Goal: Transaction & Acquisition: Purchase product/service

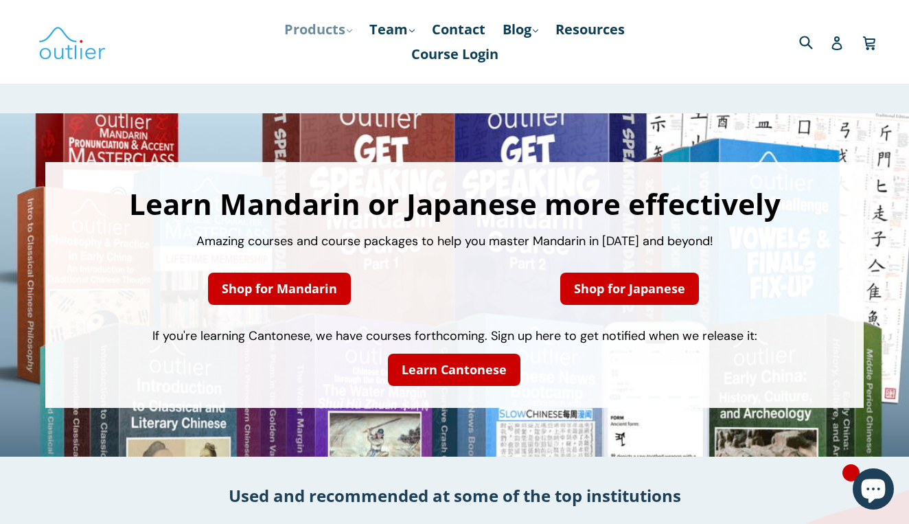
click at [349, 27] on link "Products .cls-1{fill:#231f20} expand" at bounding box center [318, 29] width 82 height 25
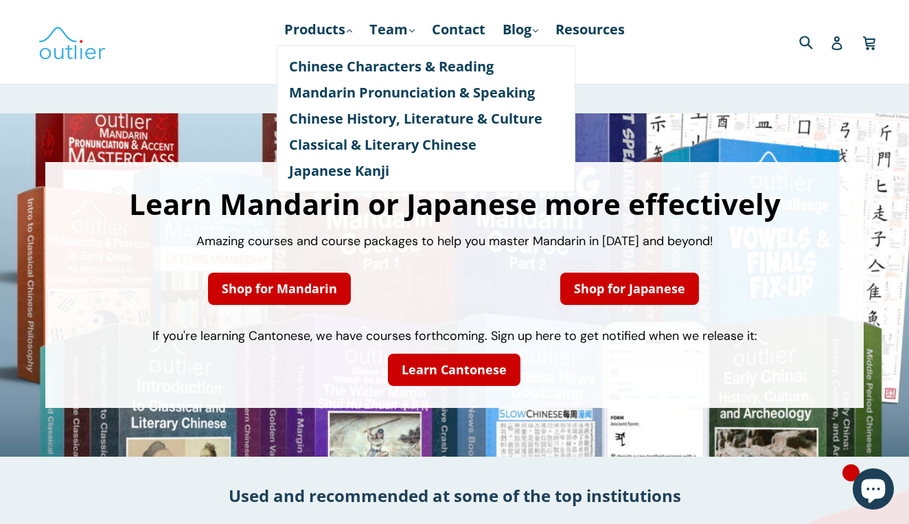
click at [180, 127] on div "Learn Mandarin or Japanese more effectively Amazing courses and course packages…" at bounding box center [454, 284] width 909 height 343
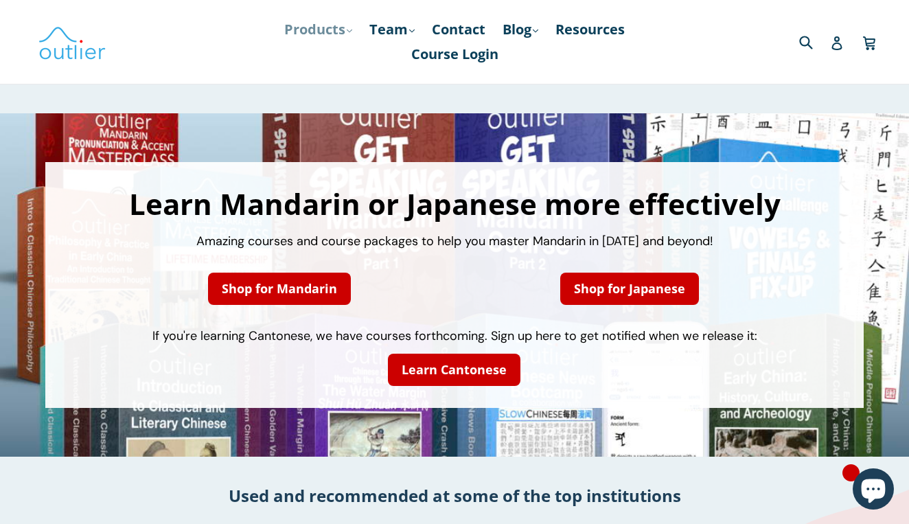
click at [347, 30] on icon ".cls-1{fill:#231f20}" at bounding box center [349, 30] width 5 height 5
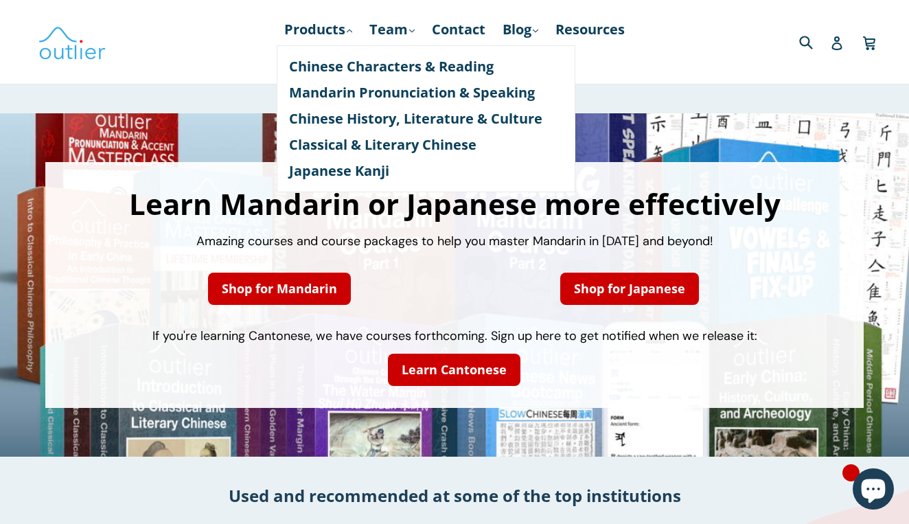
click at [218, 165] on div "Learn Mandarin or Japanese more effectively Amazing courses and course packages…" at bounding box center [454, 285] width 819 height 246
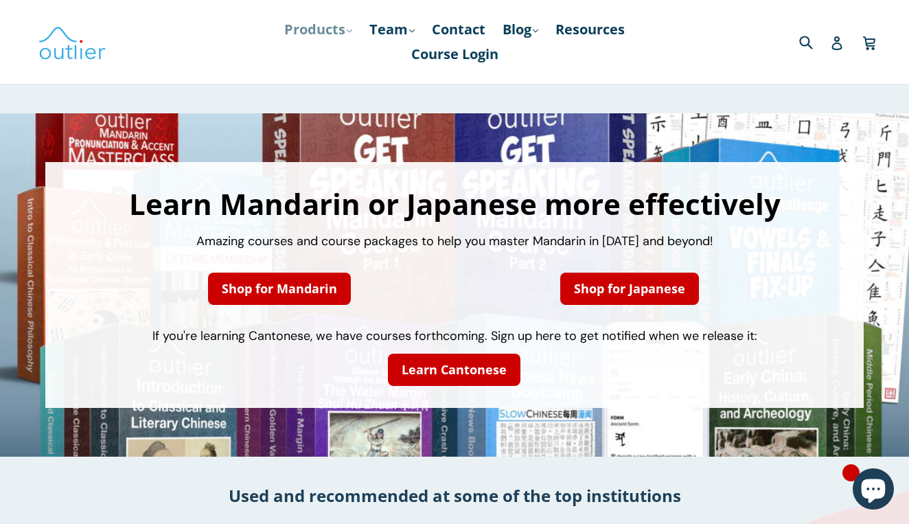
click at [337, 32] on link "Products .cls-1{fill:#231f20} expand" at bounding box center [318, 29] width 82 height 25
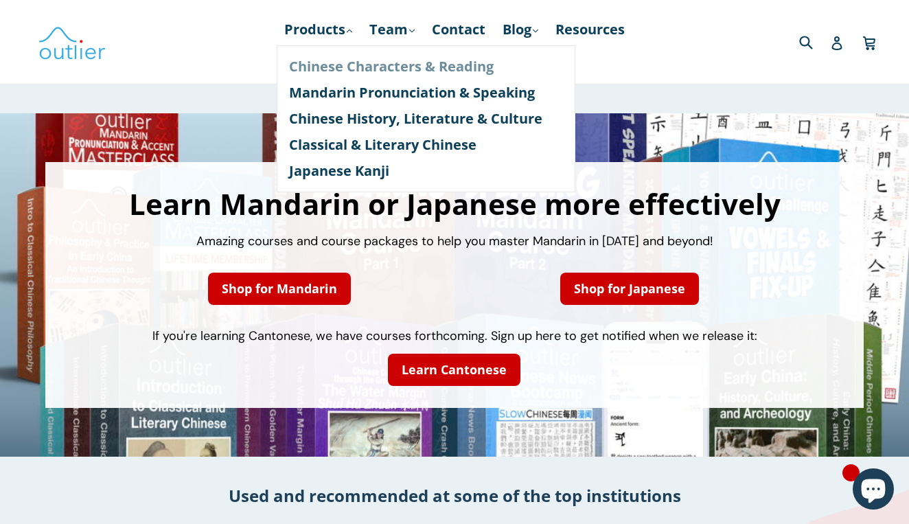
click at [354, 74] on link "Chinese Characters & Reading" at bounding box center [426, 67] width 274 height 26
click at [838, 49] on icon at bounding box center [837, 43] width 10 height 14
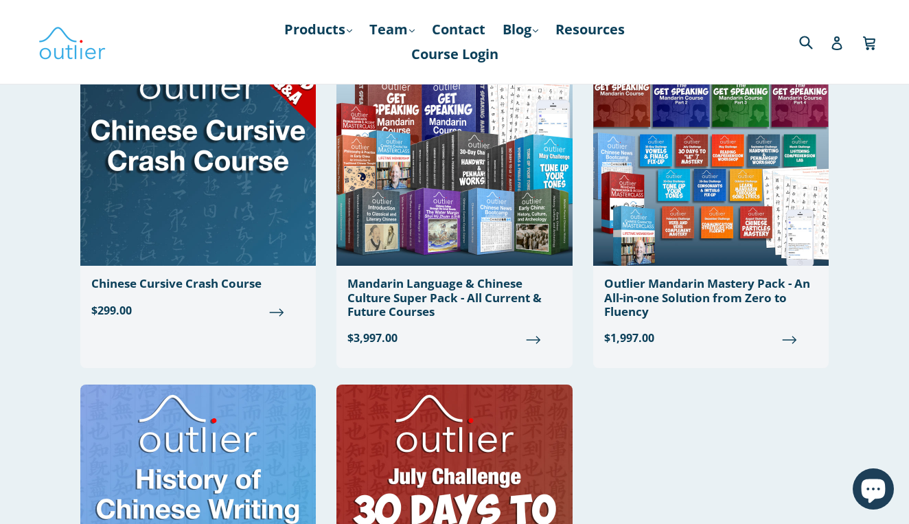
scroll to position [1351, 0]
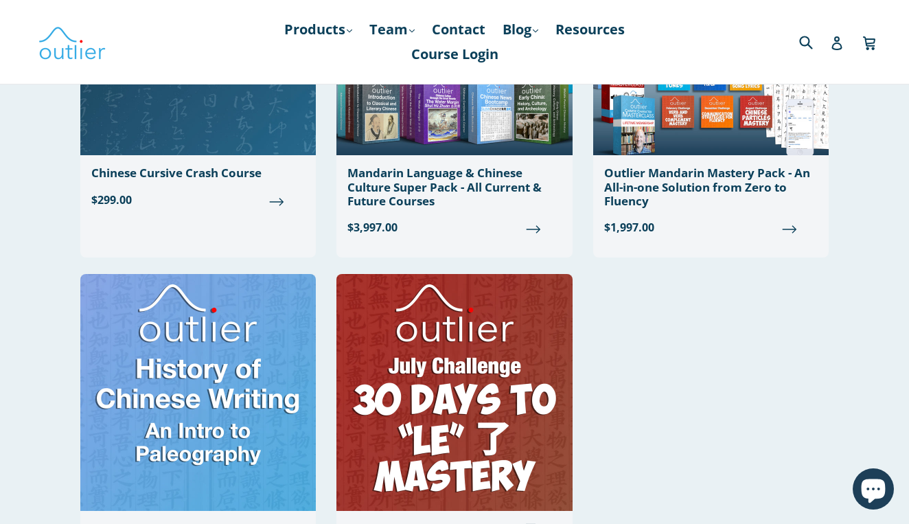
scroll to position [1287, 0]
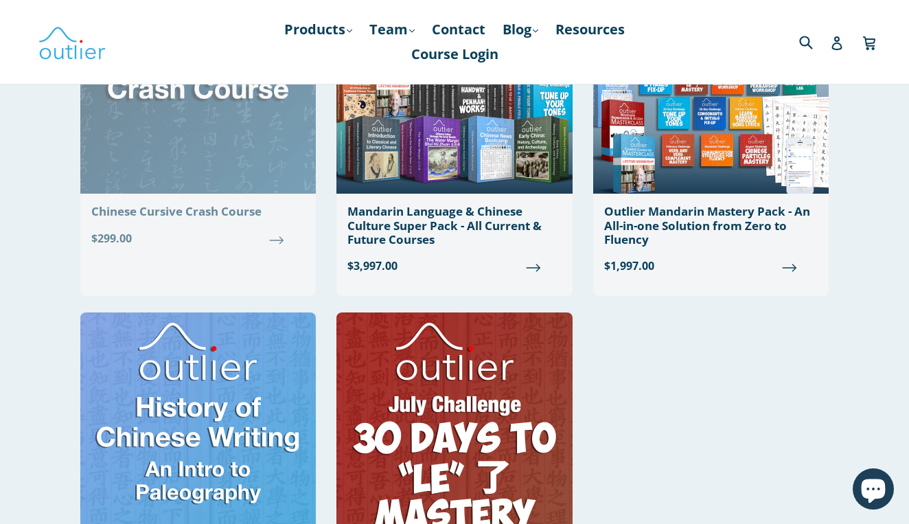
click at [169, 168] on img at bounding box center [198, 75] width 236 height 237
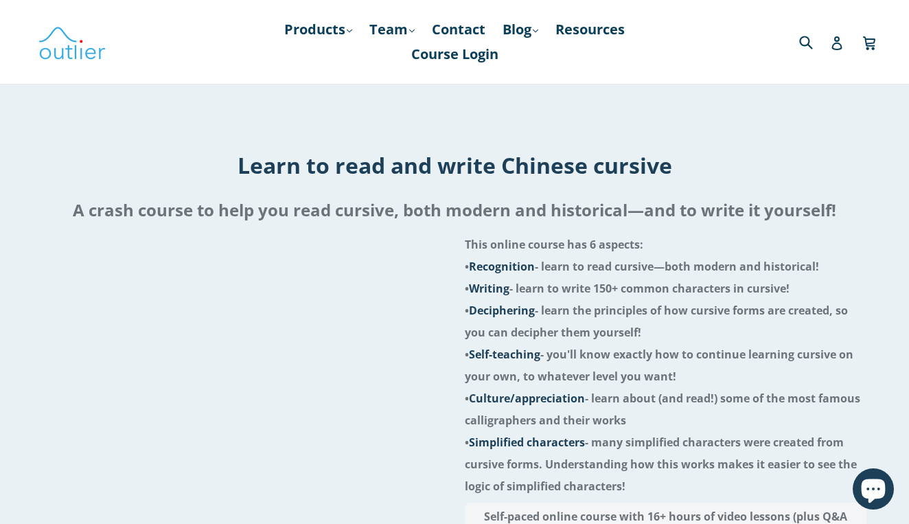
click at [236, 496] on div at bounding box center [244, 451] width 402 height 437
click at [282, 491] on div at bounding box center [244, 451] width 402 height 437
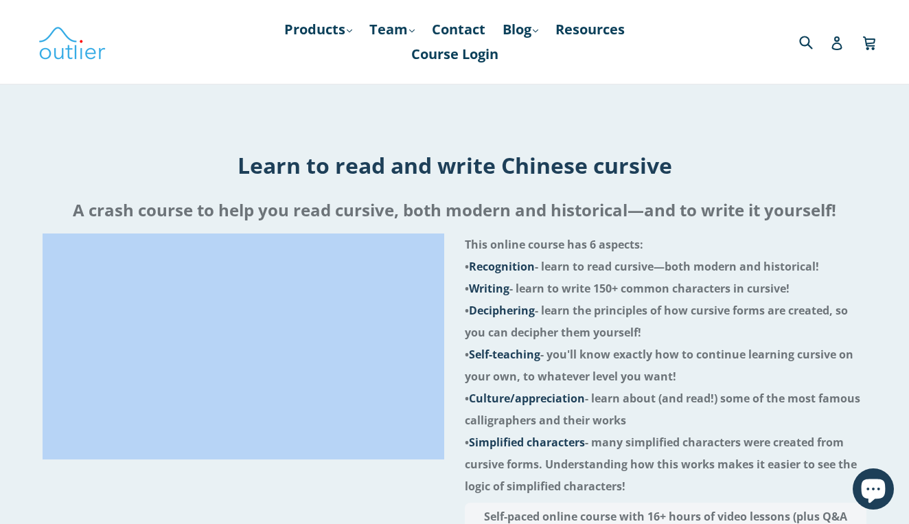
click at [282, 491] on div at bounding box center [244, 451] width 402 height 437
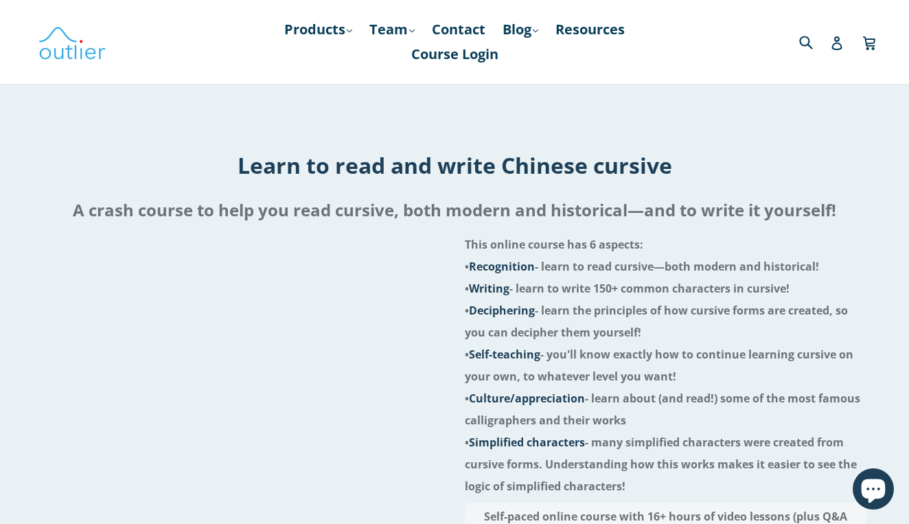
click at [282, 491] on div at bounding box center [244, 451] width 402 height 437
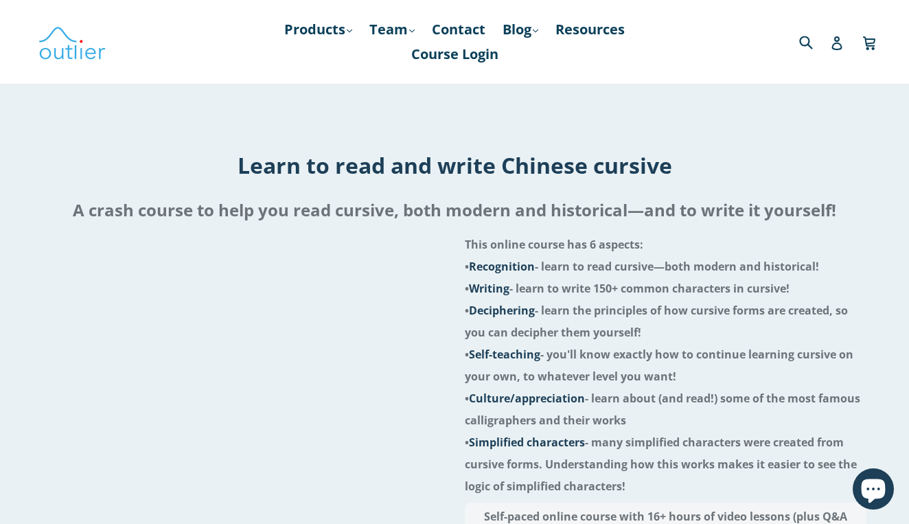
click at [282, 491] on div at bounding box center [244, 451] width 402 height 437
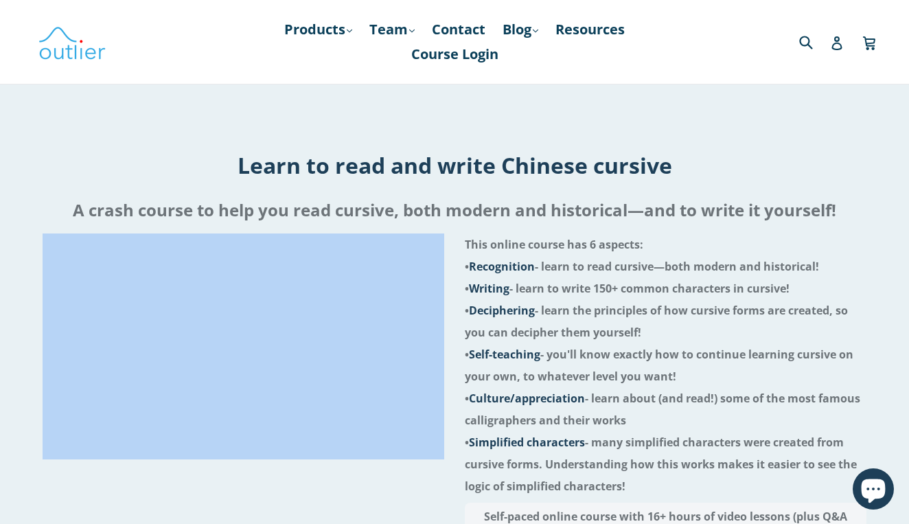
click at [282, 491] on div at bounding box center [244, 451] width 402 height 437
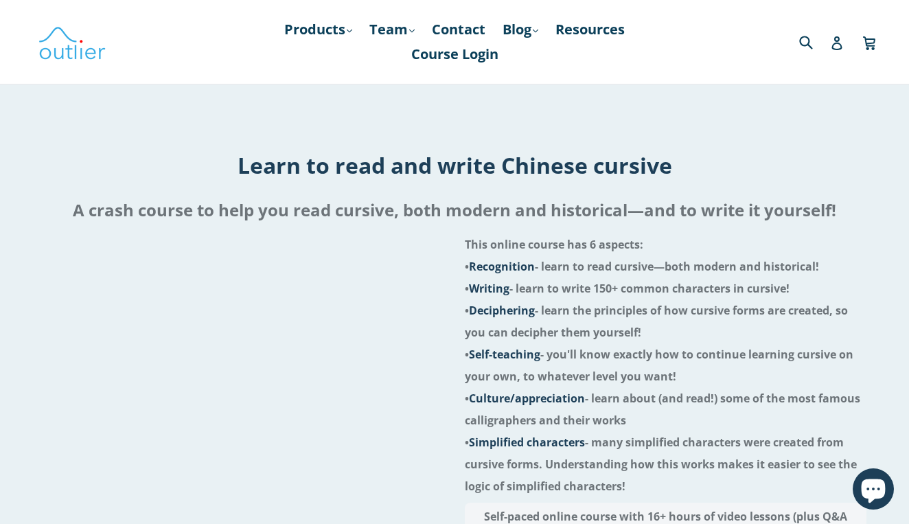
click at [282, 491] on div at bounding box center [244, 451] width 402 height 437
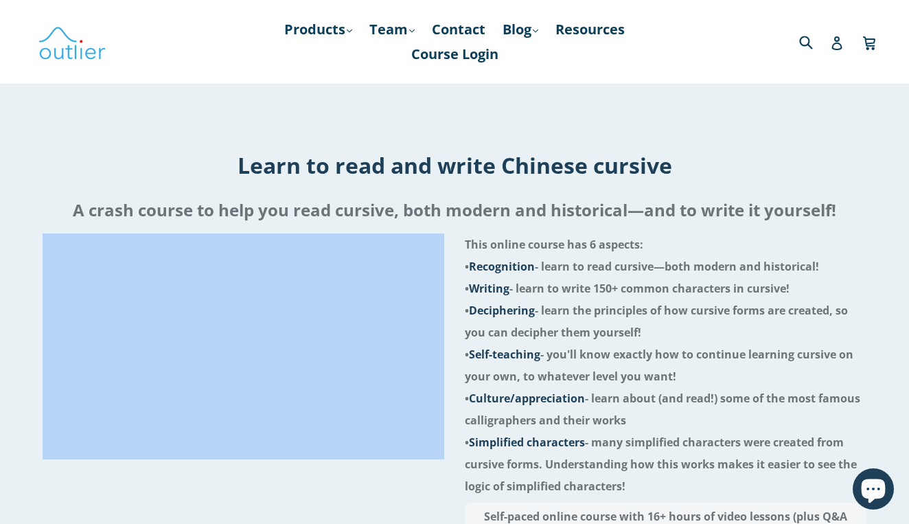
click at [282, 491] on div at bounding box center [244, 451] width 402 height 437
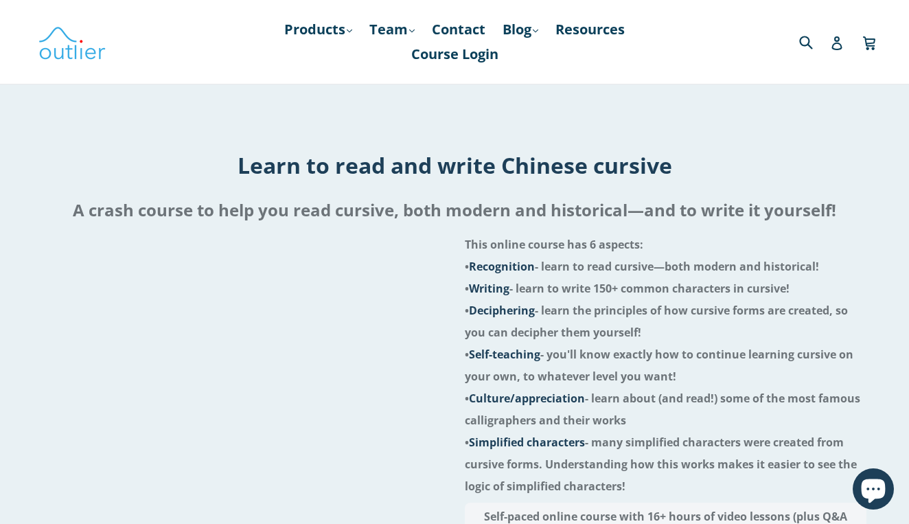
click at [282, 491] on div at bounding box center [244, 451] width 402 height 437
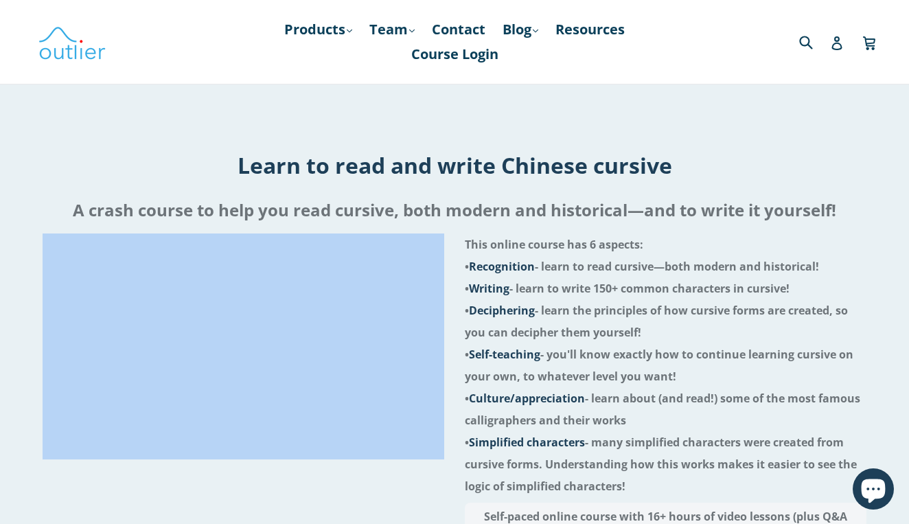
click at [282, 491] on div at bounding box center [244, 451] width 402 height 437
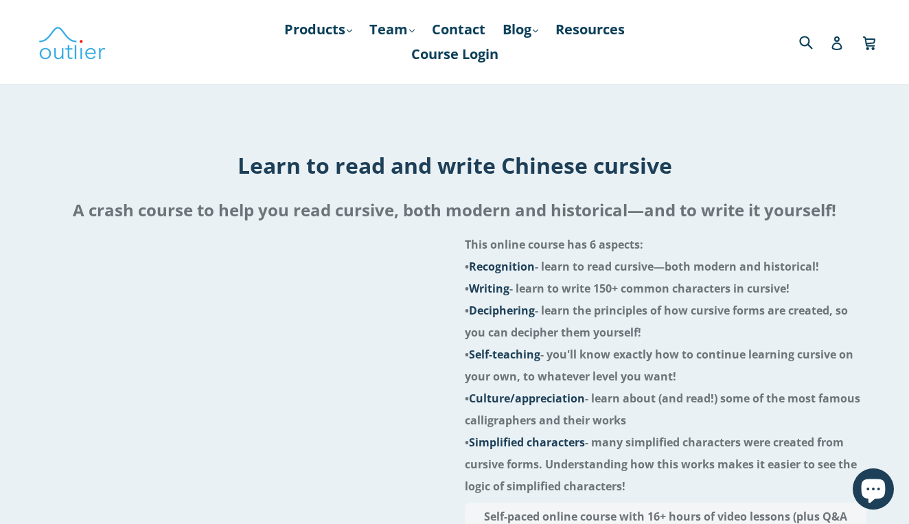
click at [282, 491] on div at bounding box center [244, 451] width 402 height 437
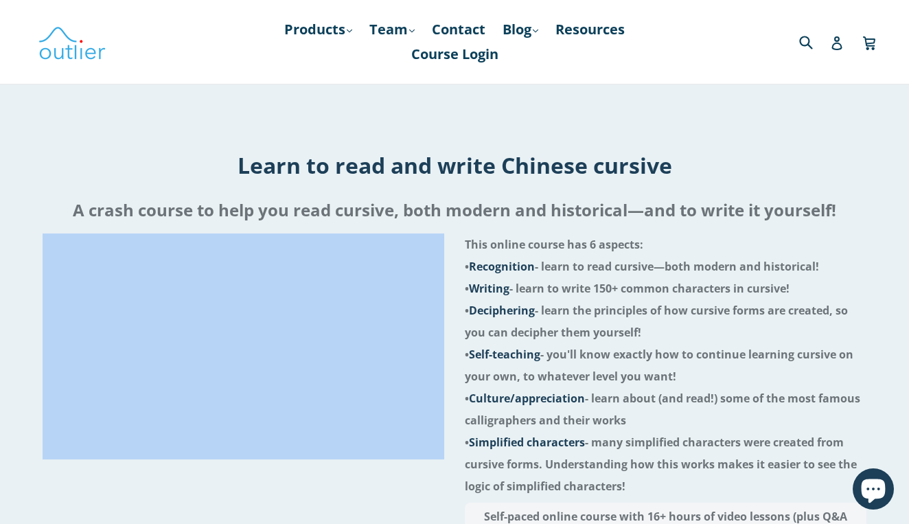
click at [282, 491] on div at bounding box center [244, 451] width 402 height 437
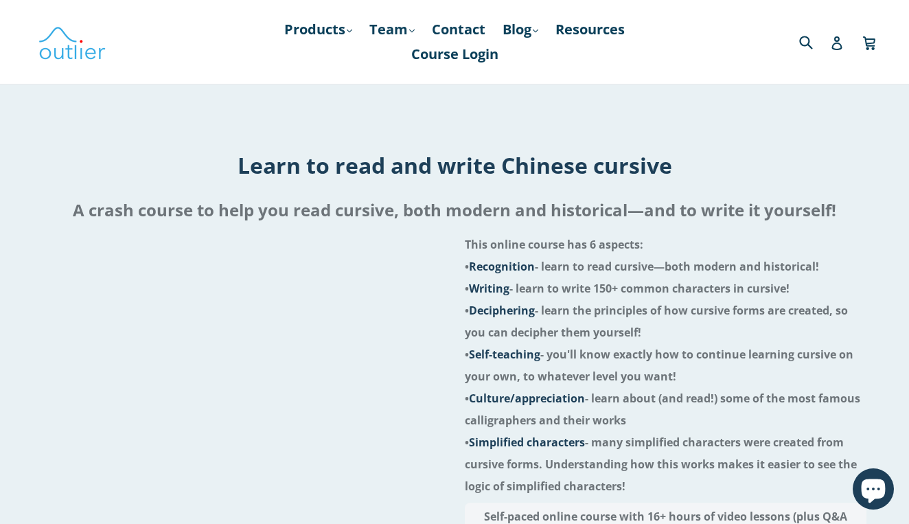
click at [282, 491] on div at bounding box center [244, 451] width 402 height 437
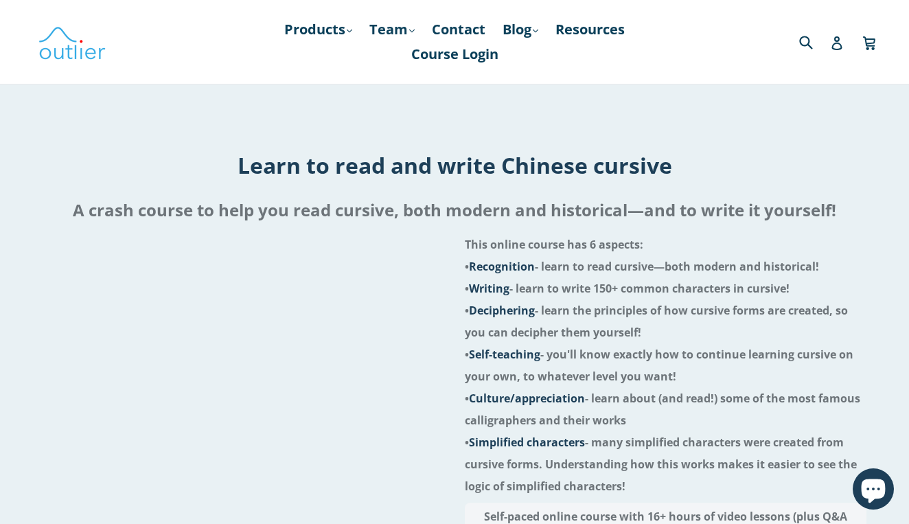
click at [282, 491] on div at bounding box center [244, 451] width 402 height 437
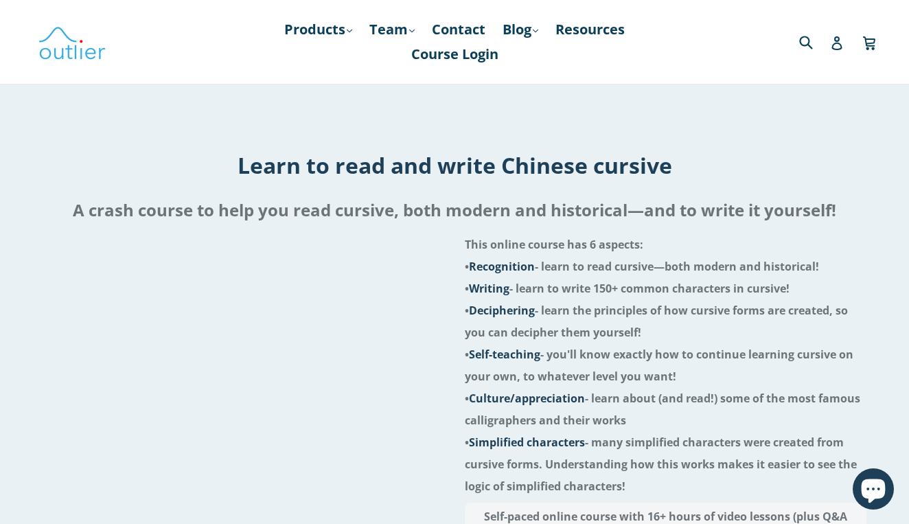
click at [282, 491] on div at bounding box center [244, 451] width 402 height 437
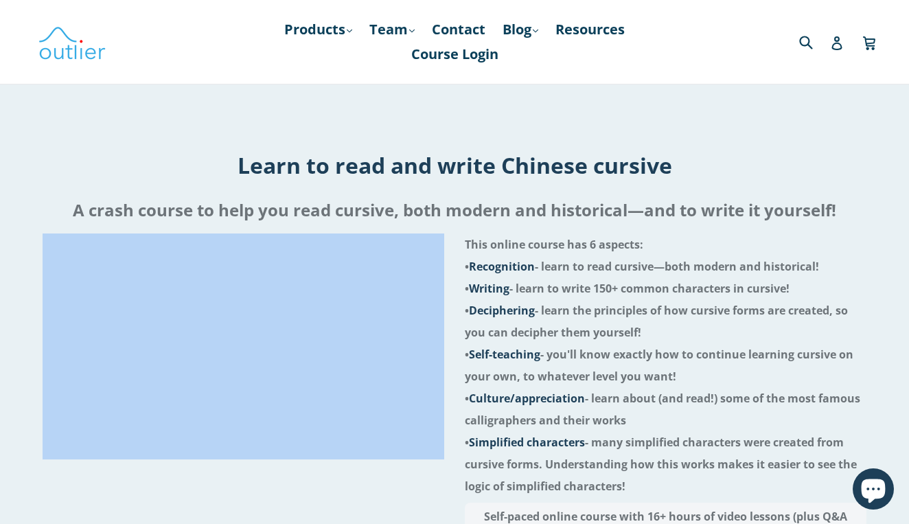
click at [282, 491] on div at bounding box center [244, 451] width 402 height 437
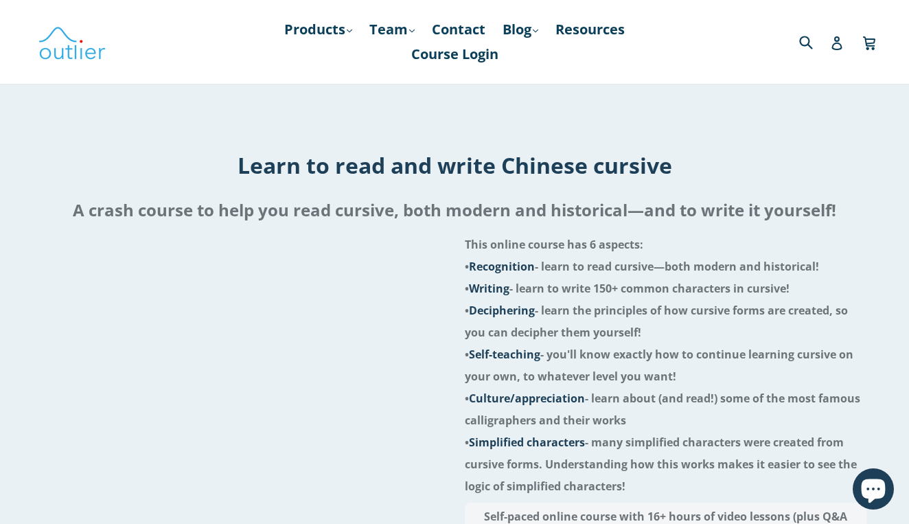
click at [282, 491] on div at bounding box center [244, 451] width 402 height 437
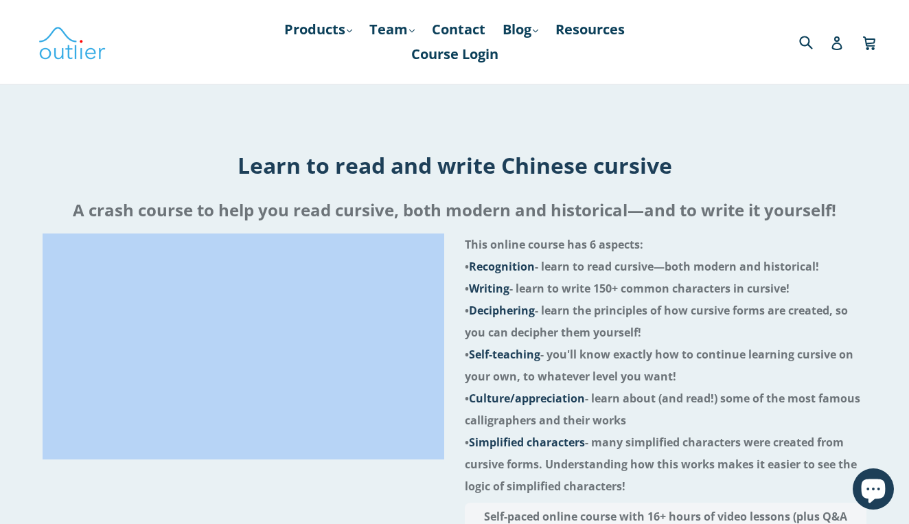
click at [282, 491] on div at bounding box center [244, 451] width 402 height 437
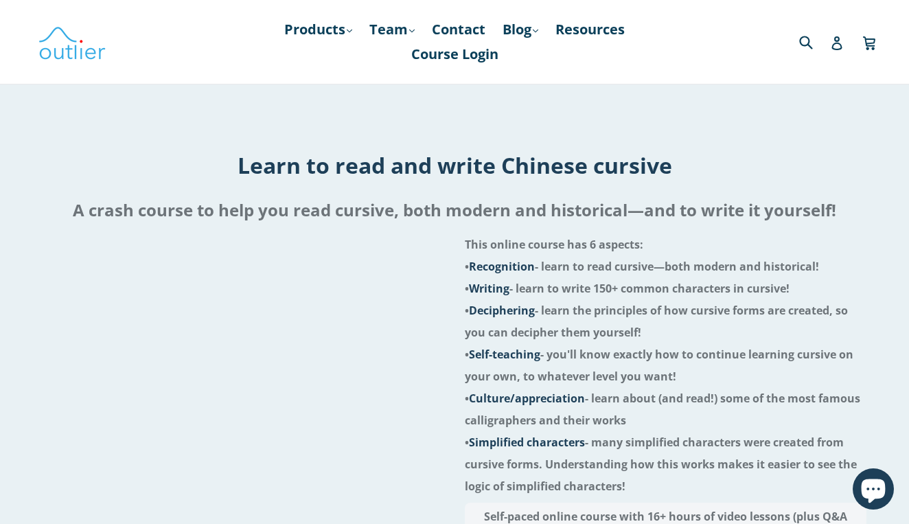
click at [282, 491] on div at bounding box center [244, 451] width 402 height 437
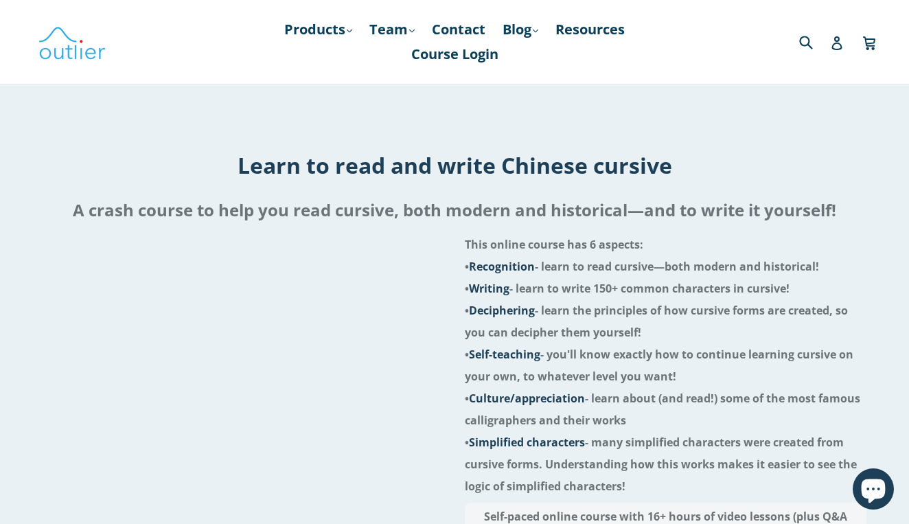
click at [282, 491] on div at bounding box center [244, 451] width 402 height 437
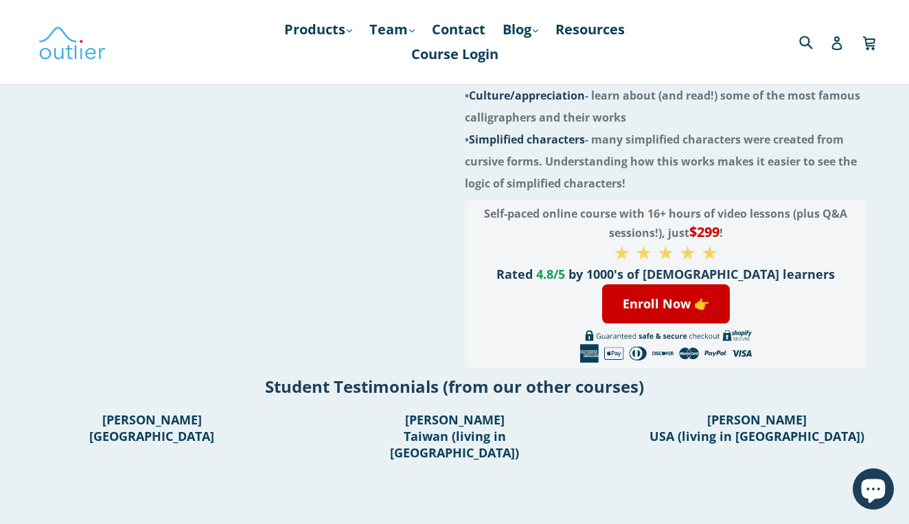
scroll to position [291, 0]
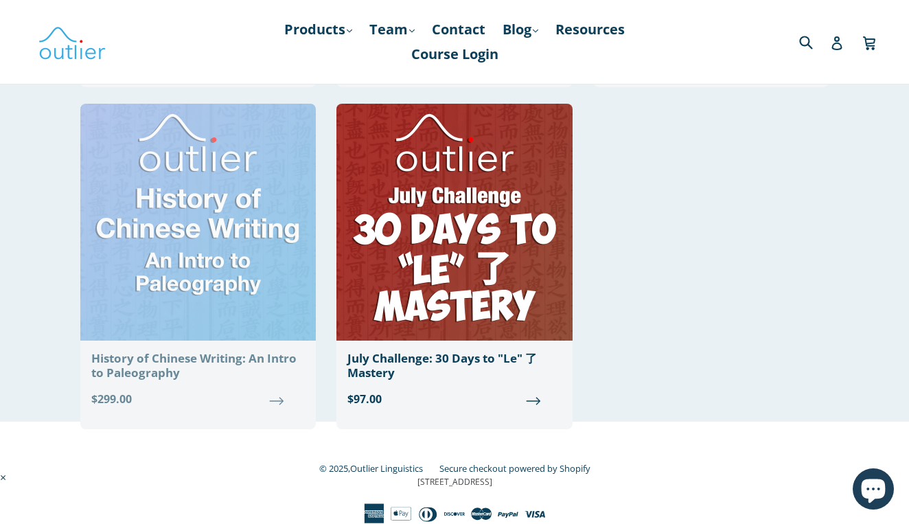
scroll to position [1254, 0]
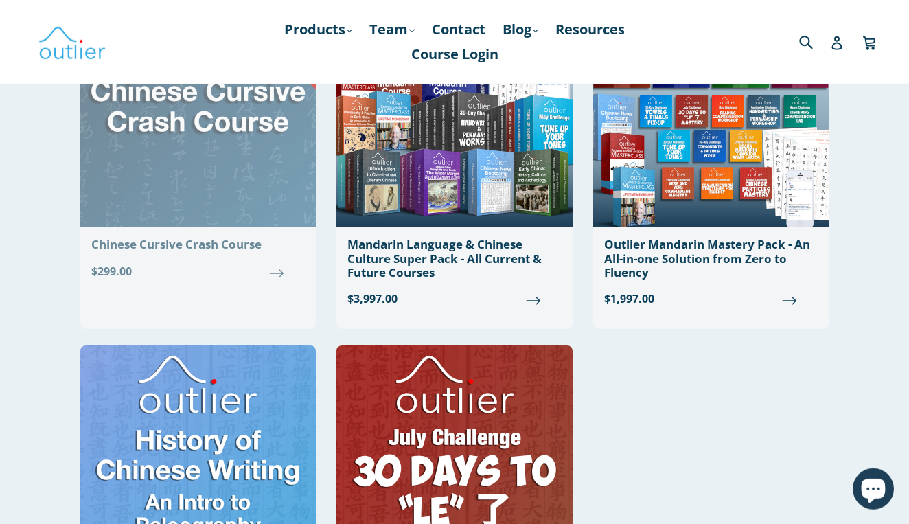
click at [228, 201] on img at bounding box center [198, 108] width 236 height 237
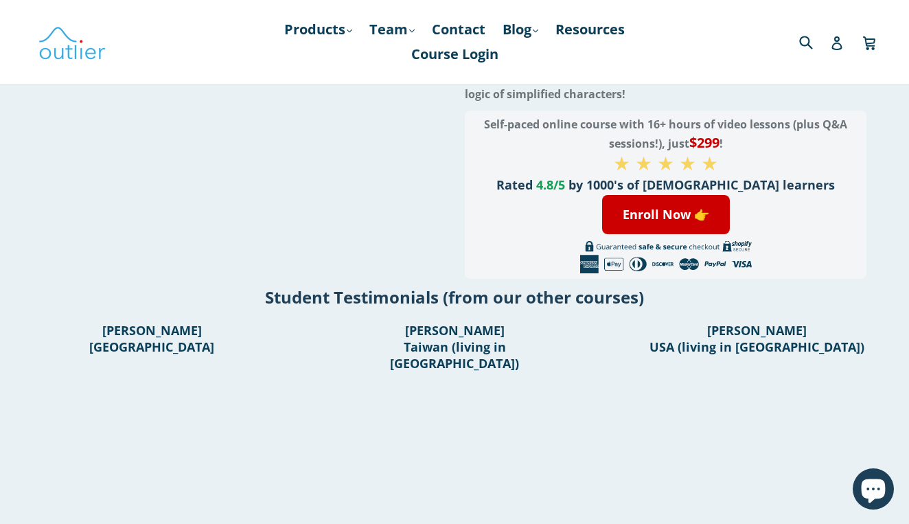
scroll to position [357, 0]
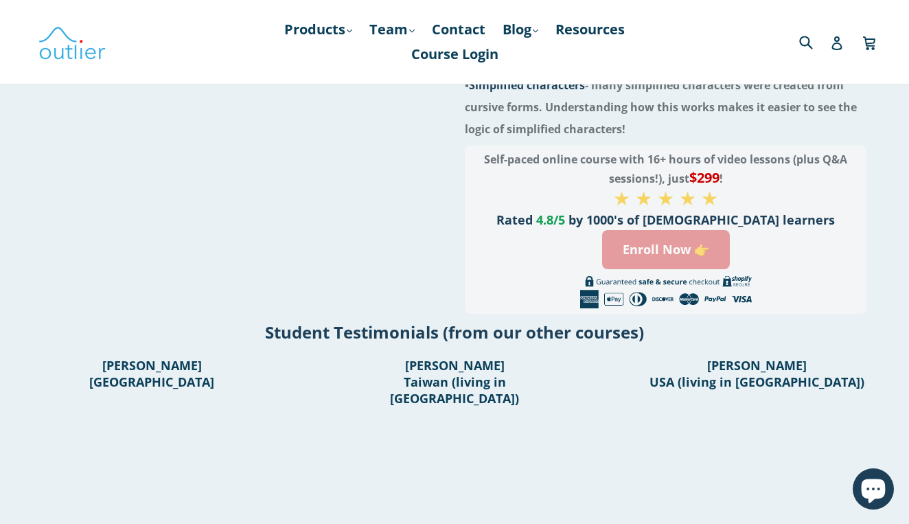
click at [670, 247] on link "Enroll Now 👉" at bounding box center [666, 249] width 128 height 39
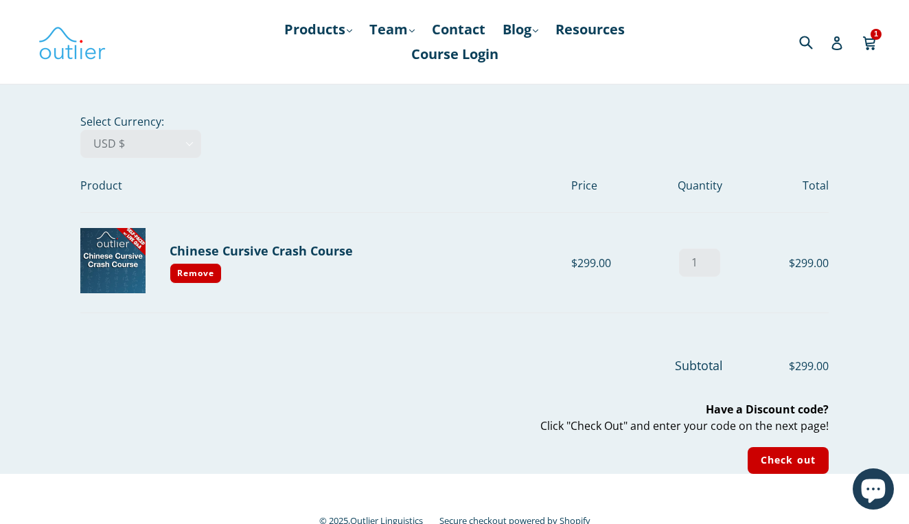
scroll to position [1, 0]
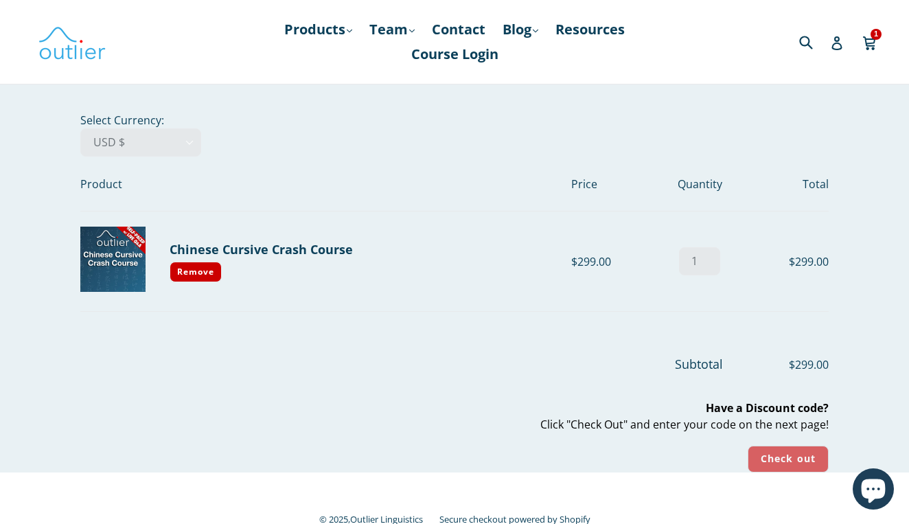
click at [773, 462] on input "Check out" at bounding box center [788, 459] width 81 height 27
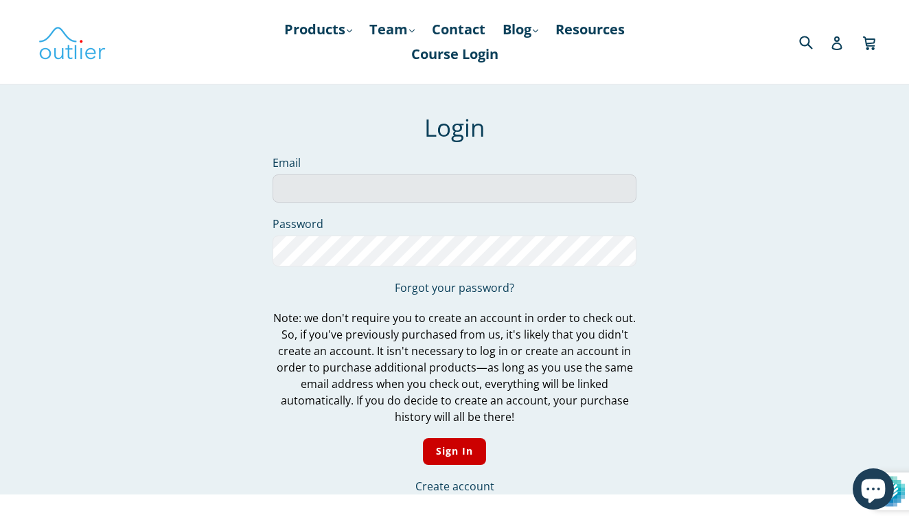
type input "[EMAIL_ADDRESS][DOMAIN_NAME]"
click at [423, 438] on input "Sign In" at bounding box center [455, 451] width 64 height 27
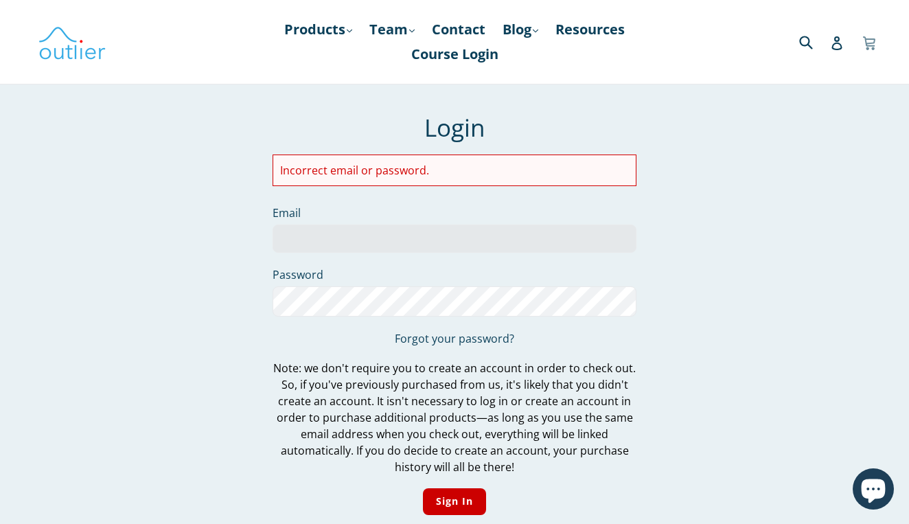
click at [876, 40] on icon at bounding box center [870, 42] width 14 height 21
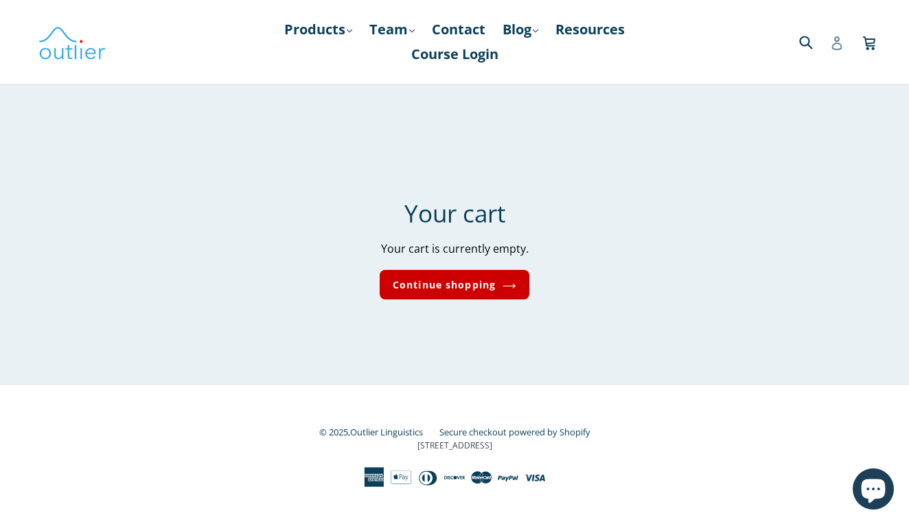
click at [838, 45] on icon at bounding box center [837, 43] width 14 height 14
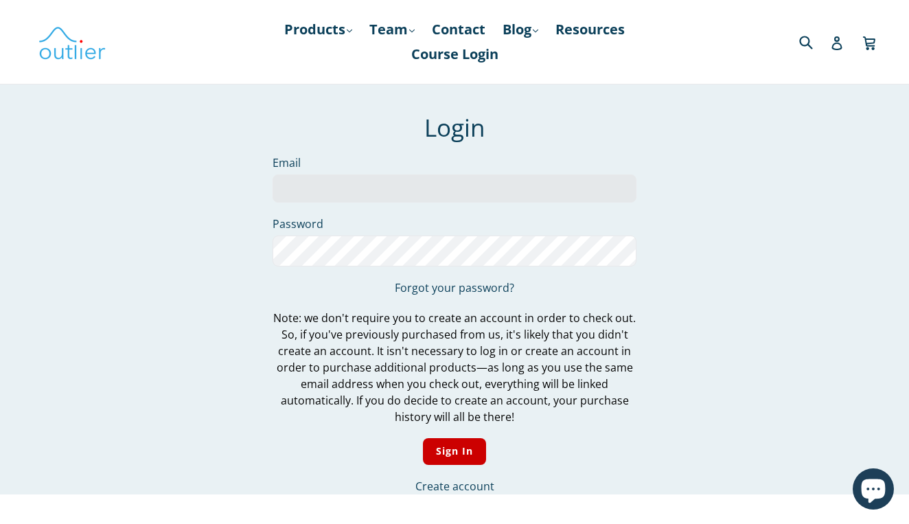
click at [486, 182] on input "Email" at bounding box center [455, 188] width 364 height 28
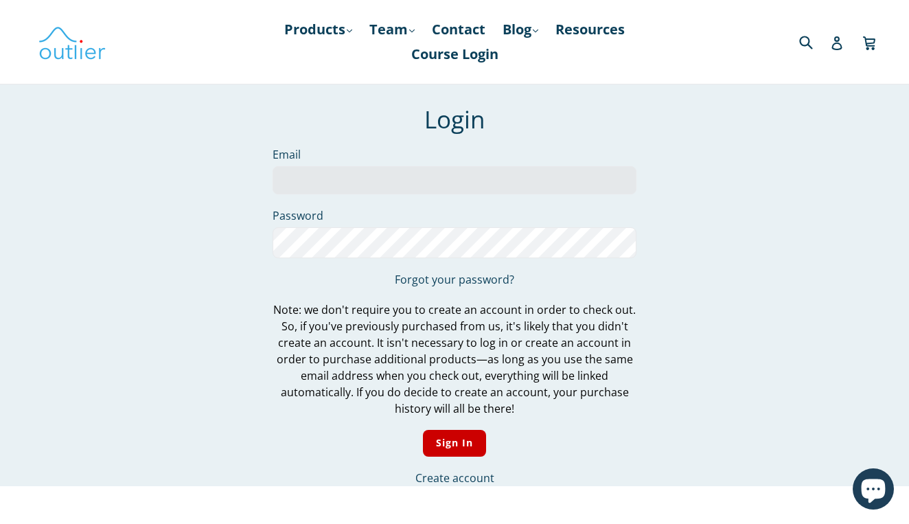
scroll to position [8, 0]
click at [455, 60] on link "Course Login" at bounding box center [454, 54] width 101 height 25
